Goal: Find specific page/section: Find specific page/section

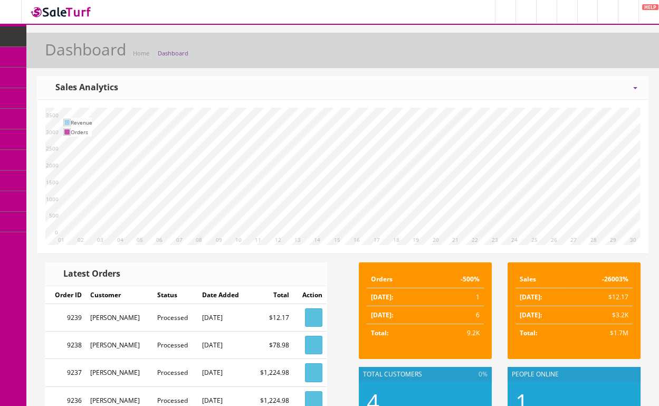
click at [49, 51] on link "Products" at bounding box center [81, 57] width 111 height 21
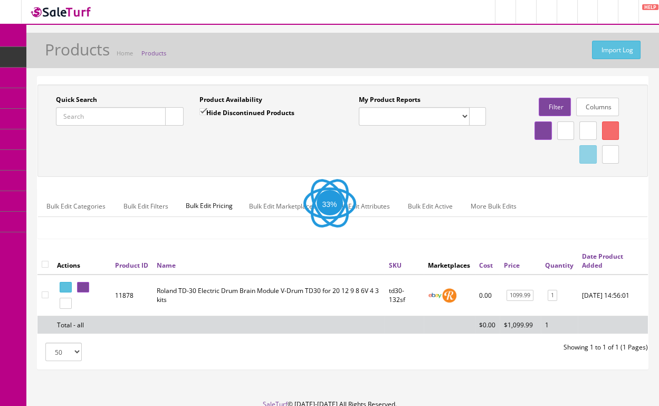
click at [91, 117] on input "Quick Search" at bounding box center [111, 116] width 110 height 18
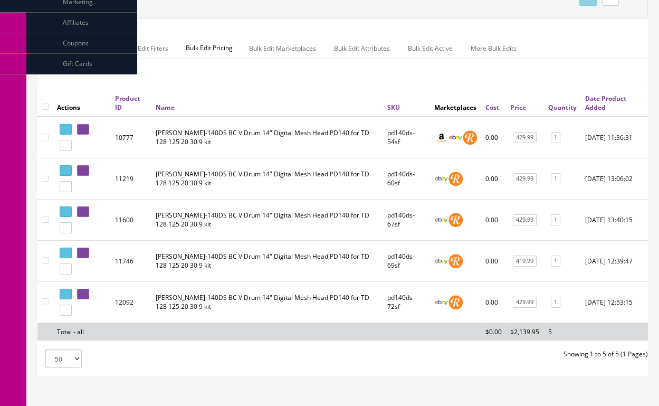
scroll to position [158, 0]
type input "pd140"
